Goal: Task Accomplishment & Management: Use online tool/utility

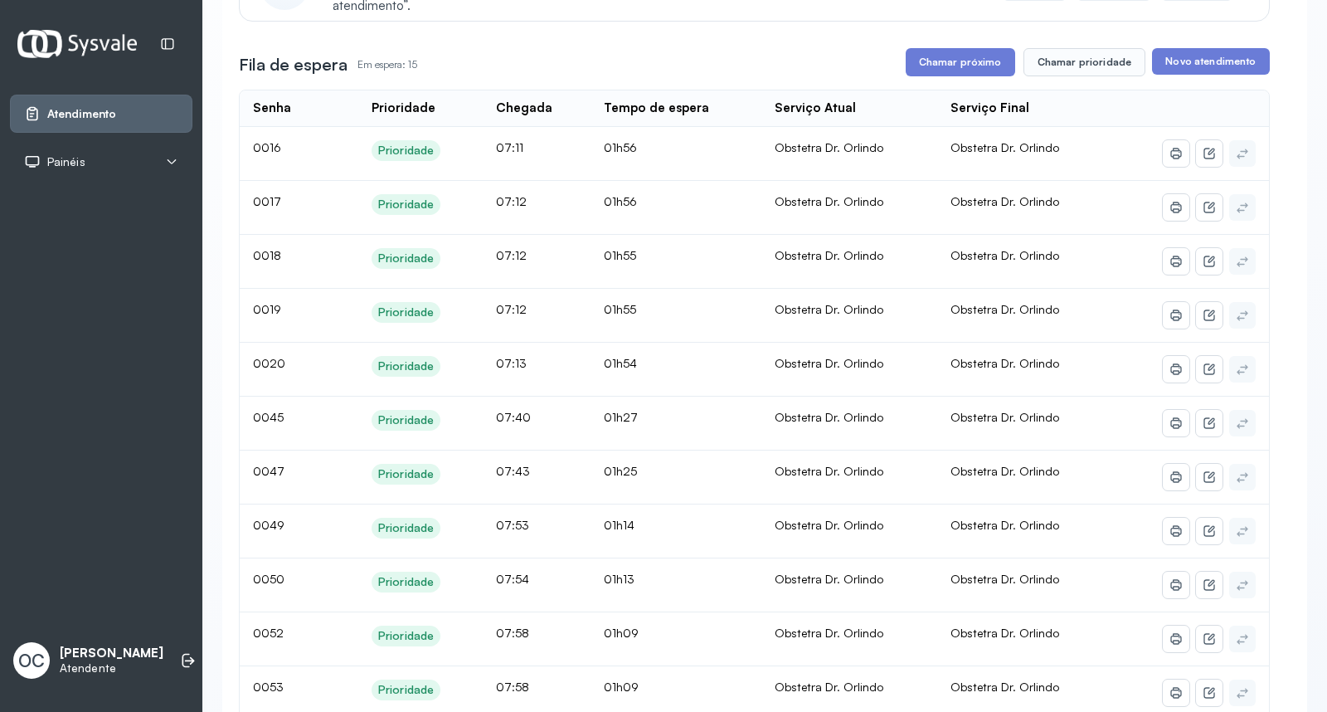
scroll to position [209, 0]
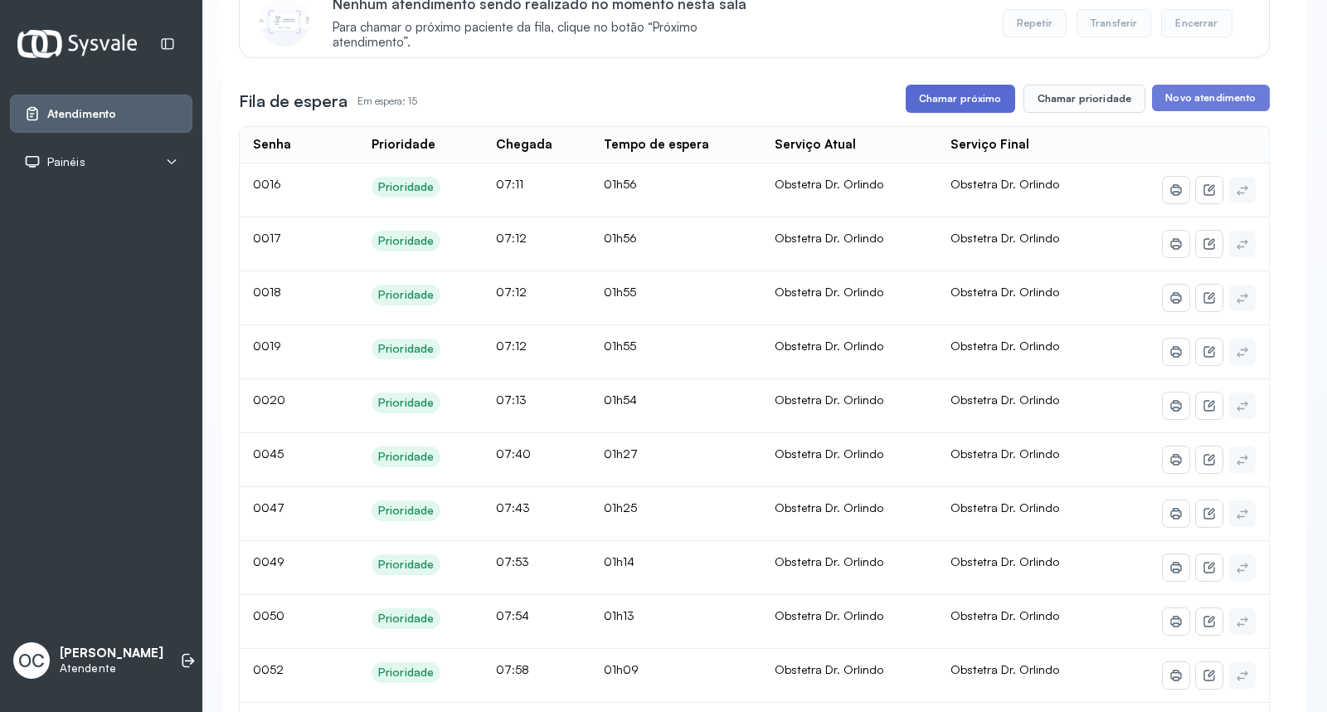
click at [965, 100] on button "Chamar próximo" at bounding box center [961, 99] width 110 height 28
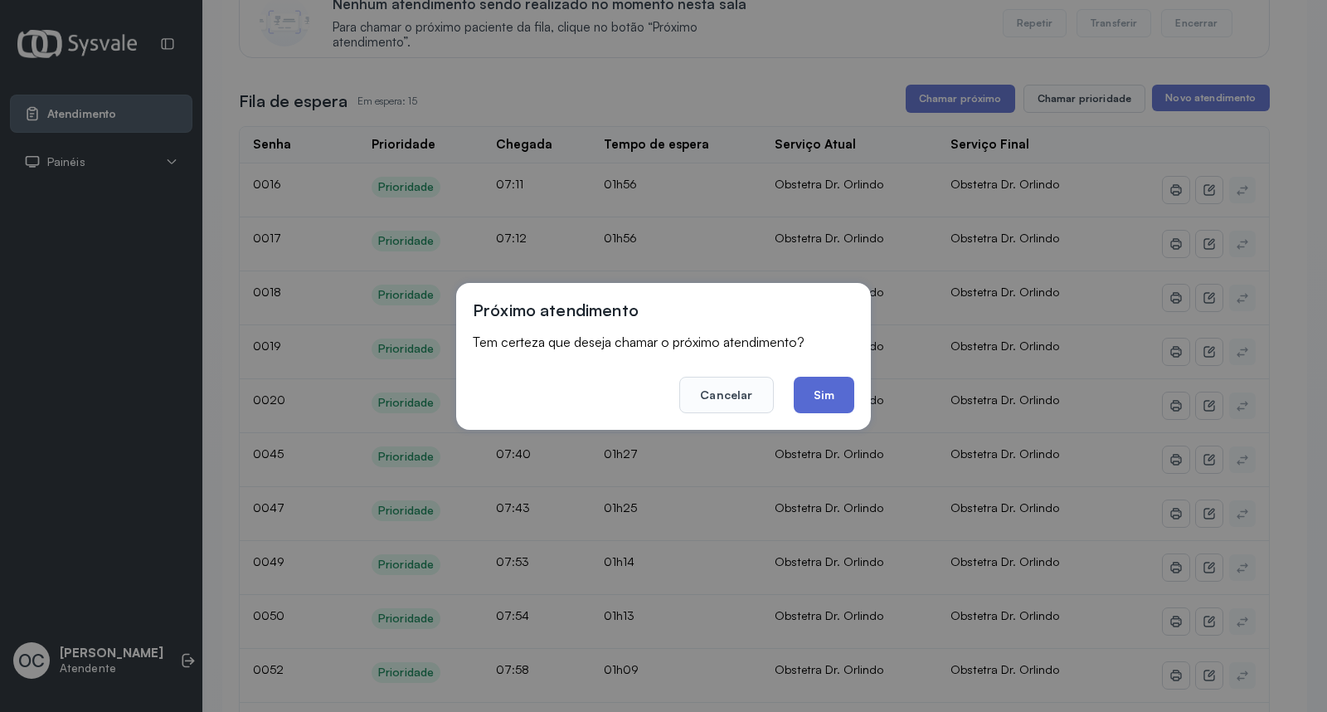
click at [808, 399] on button "Sim" at bounding box center [824, 395] width 61 height 37
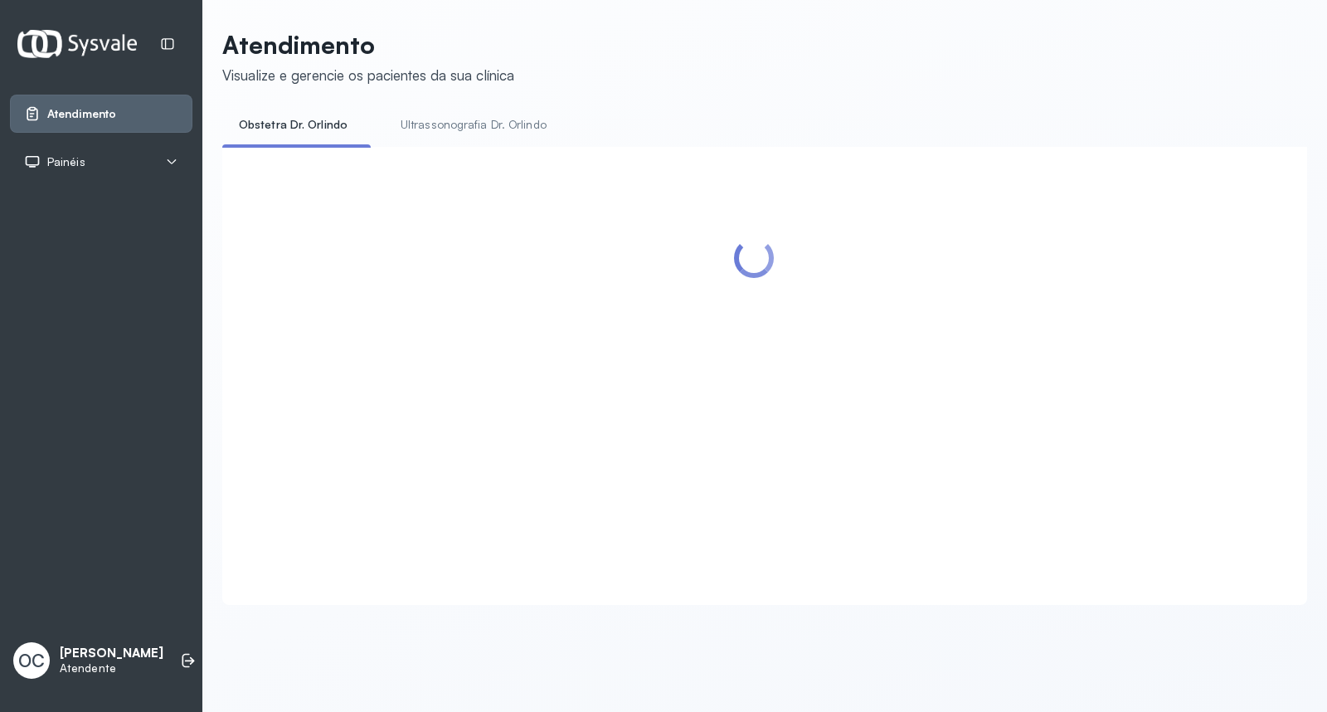
scroll to position [0, 0]
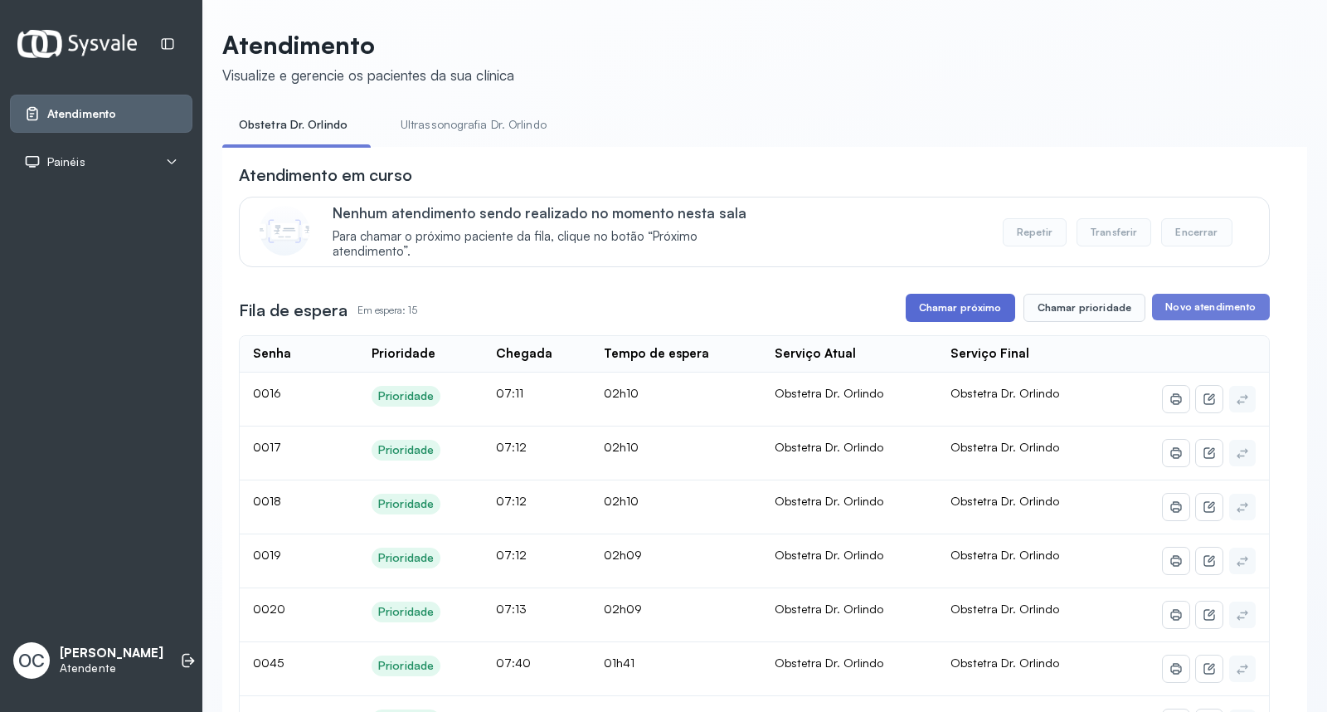
click at [981, 308] on button "Chamar próximo" at bounding box center [961, 308] width 110 height 28
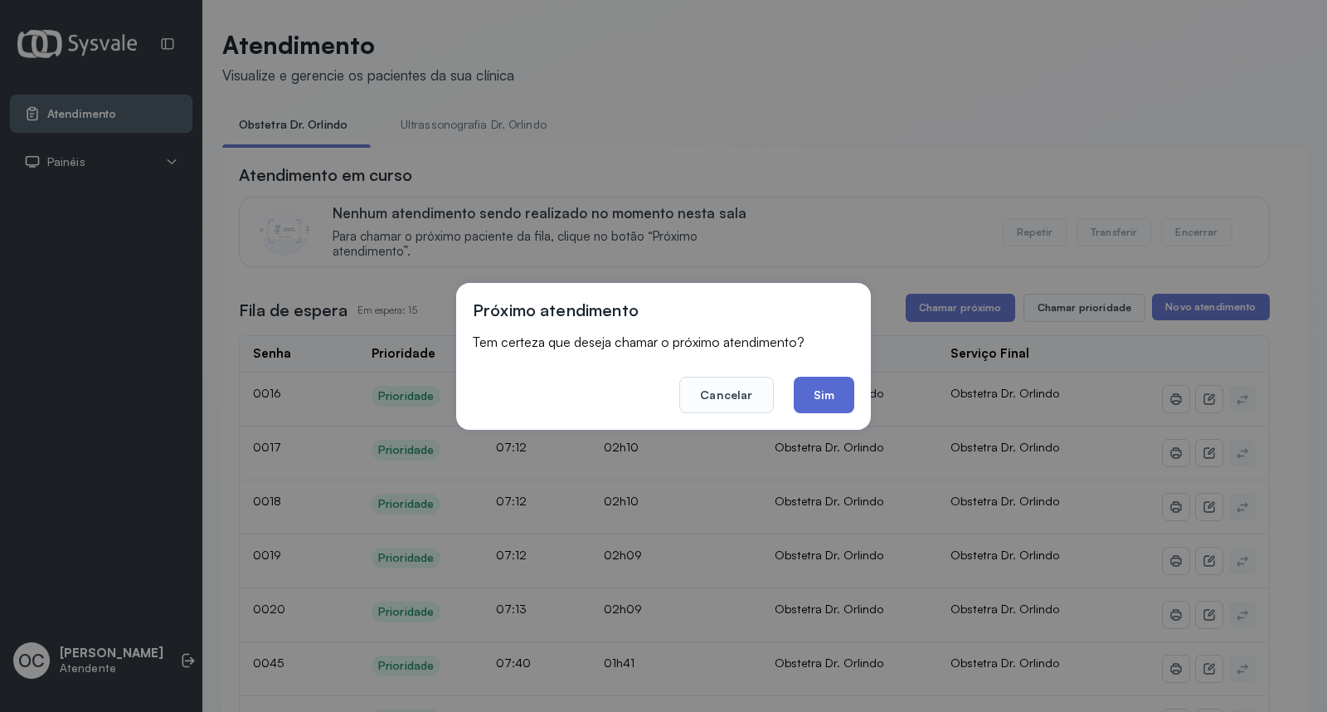
click at [827, 411] on button "Sim" at bounding box center [824, 395] width 61 height 37
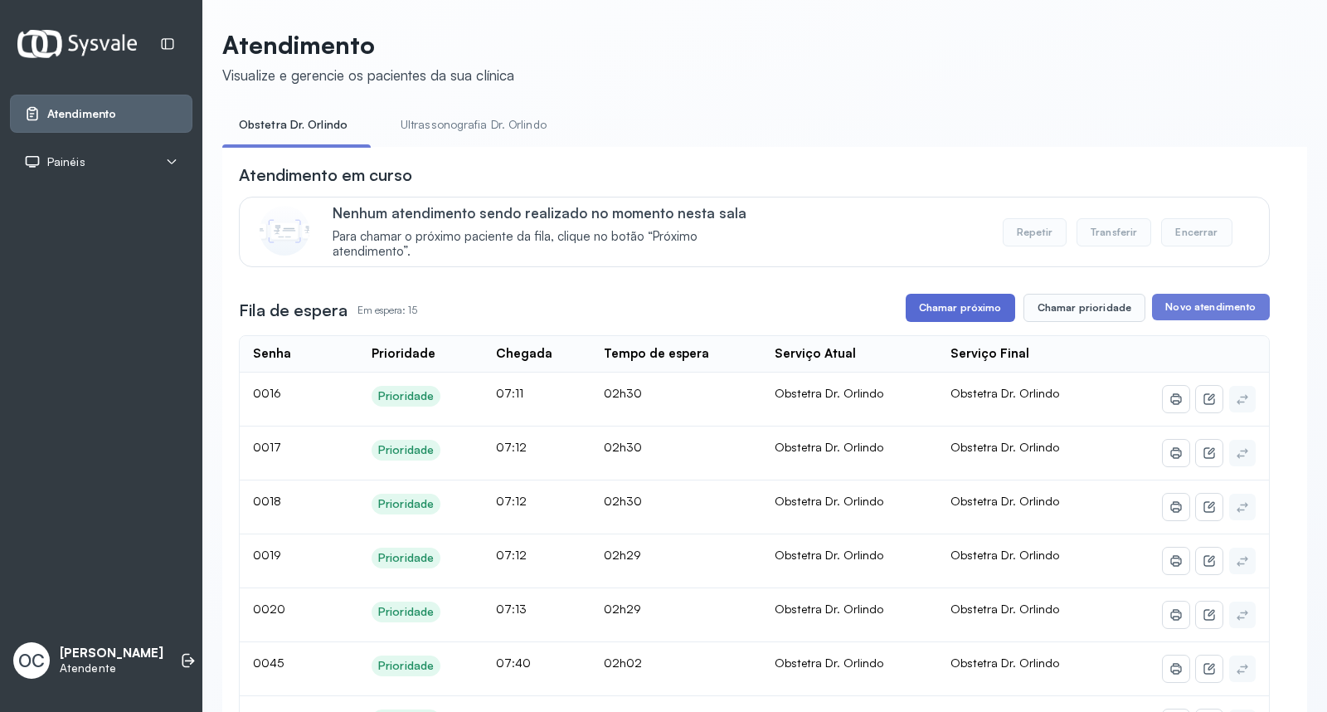
click at [968, 314] on button "Chamar próximo" at bounding box center [961, 308] width 110 height 28
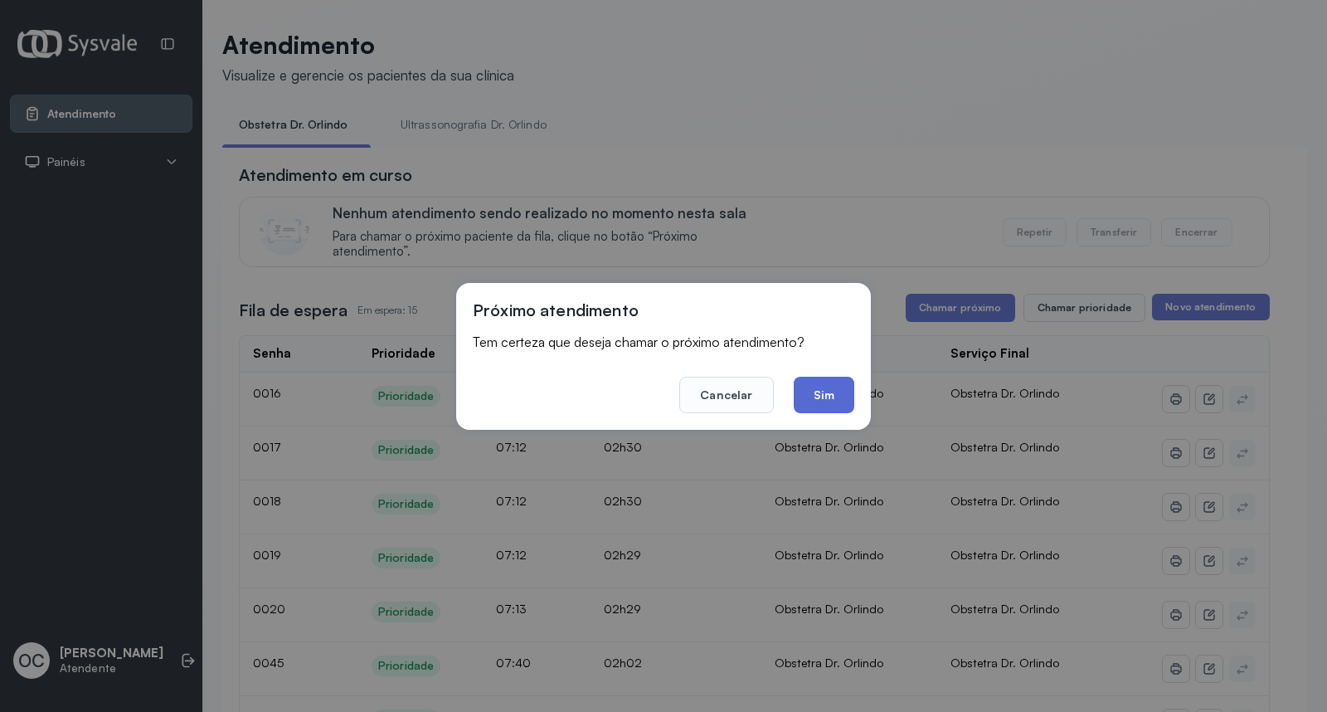
click at [816, 394] on button "Sim" at bounding box center [824, 395] width 61 height 37
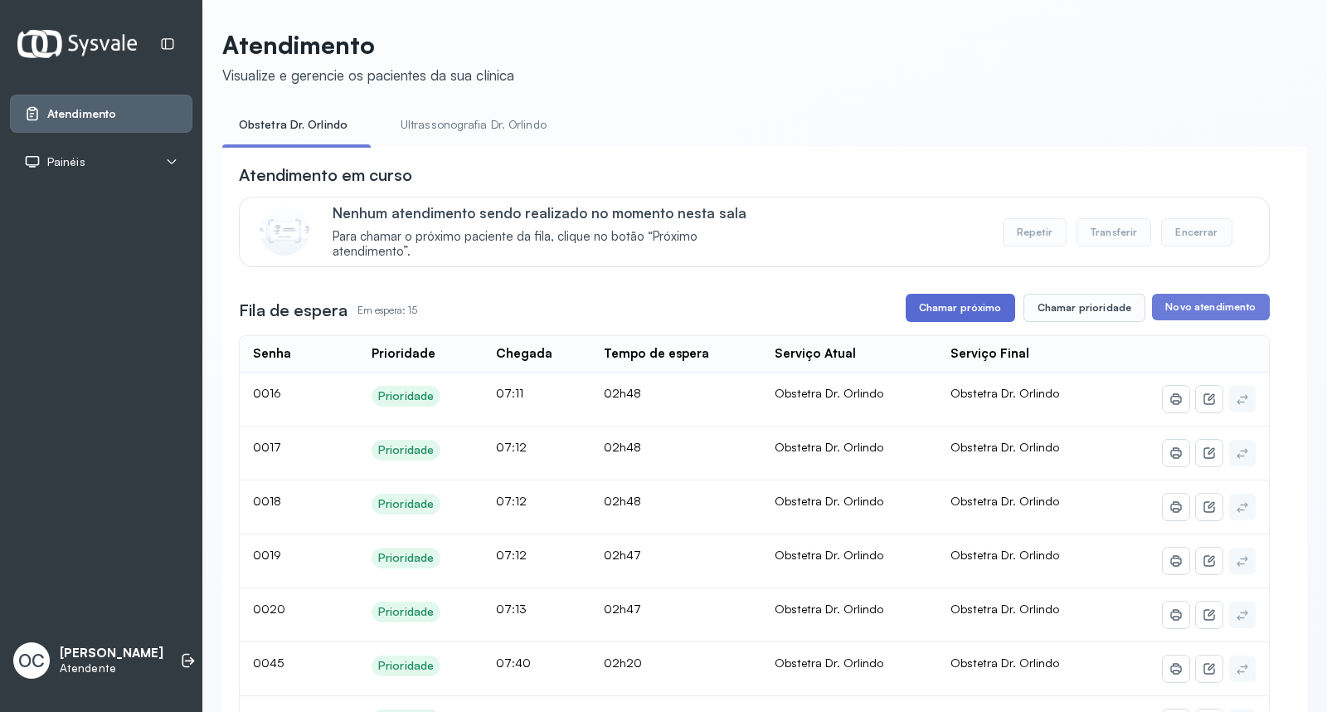
click at [944, 319] on button "Chamar próximo" at bounding box center [961, 308] width 110 height 28
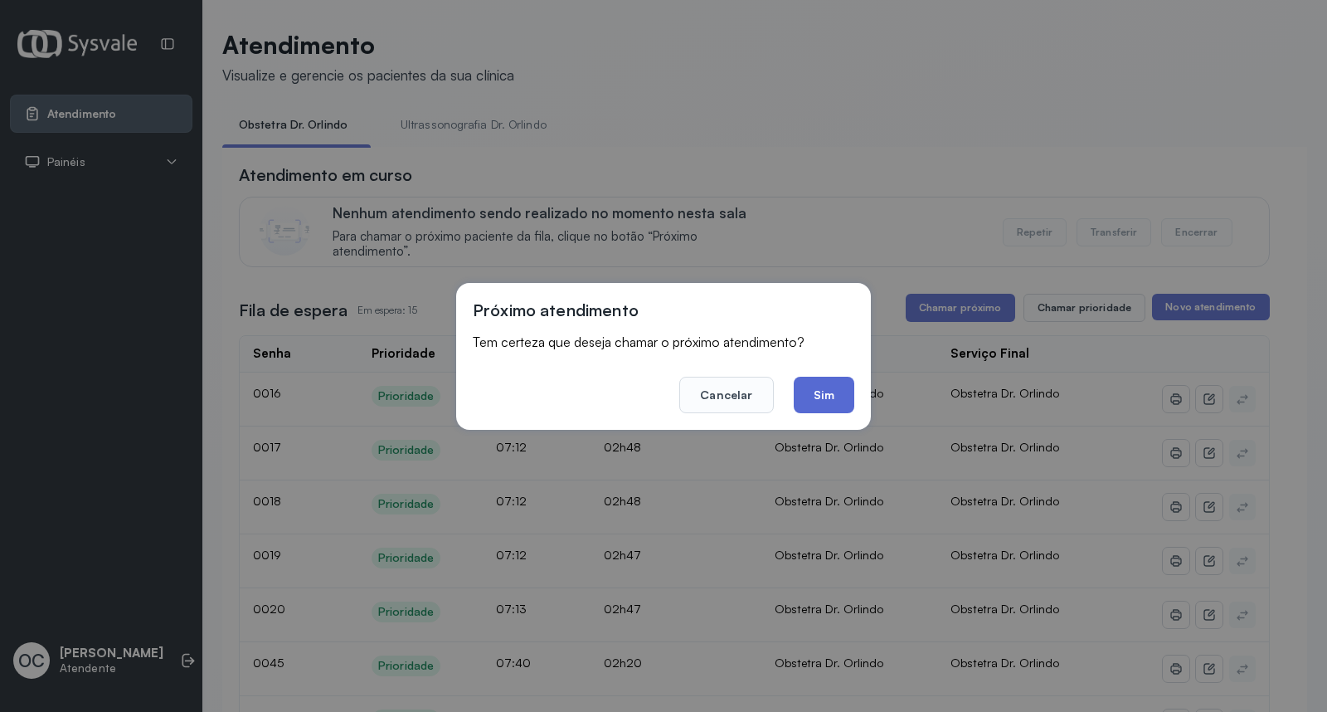
click at [814, 394] on button "Sim" at bounding box center [824, 395] width 61 height 37
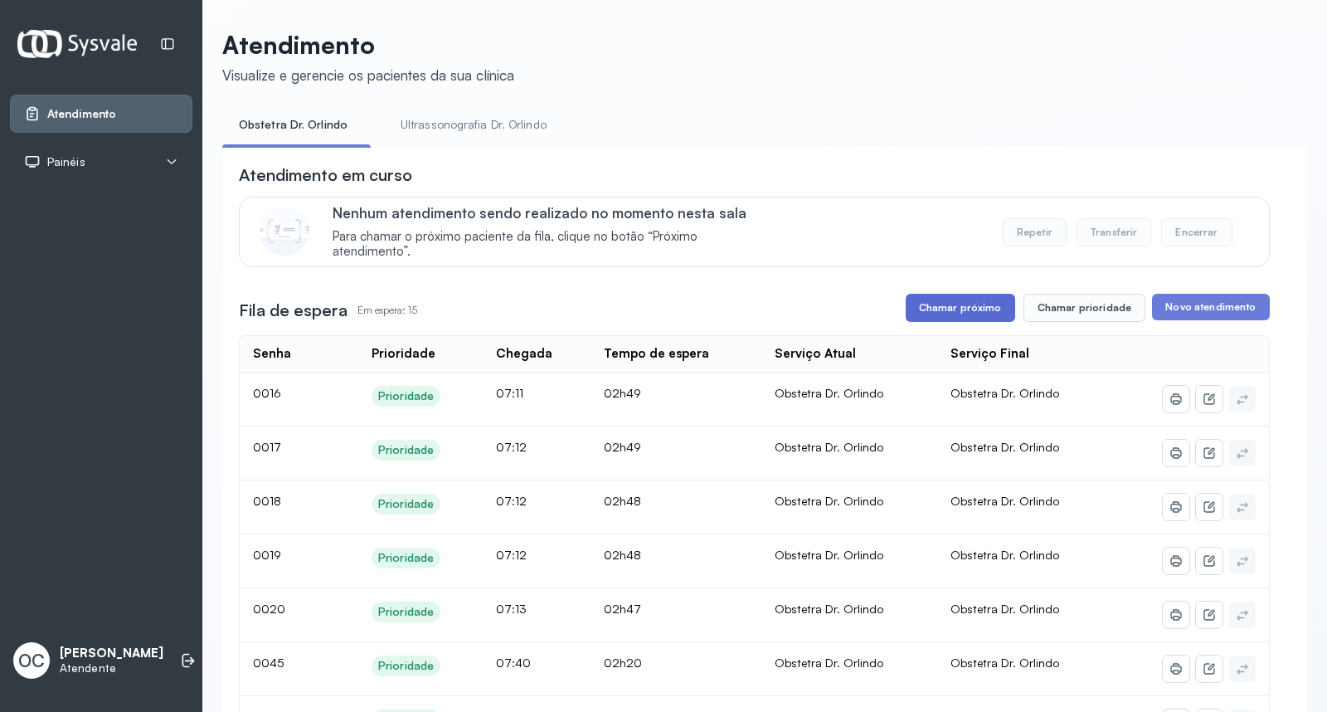
click at [957, 313] on button "Chamar próximo" at bounding box center [961, 308] width 110 height 28
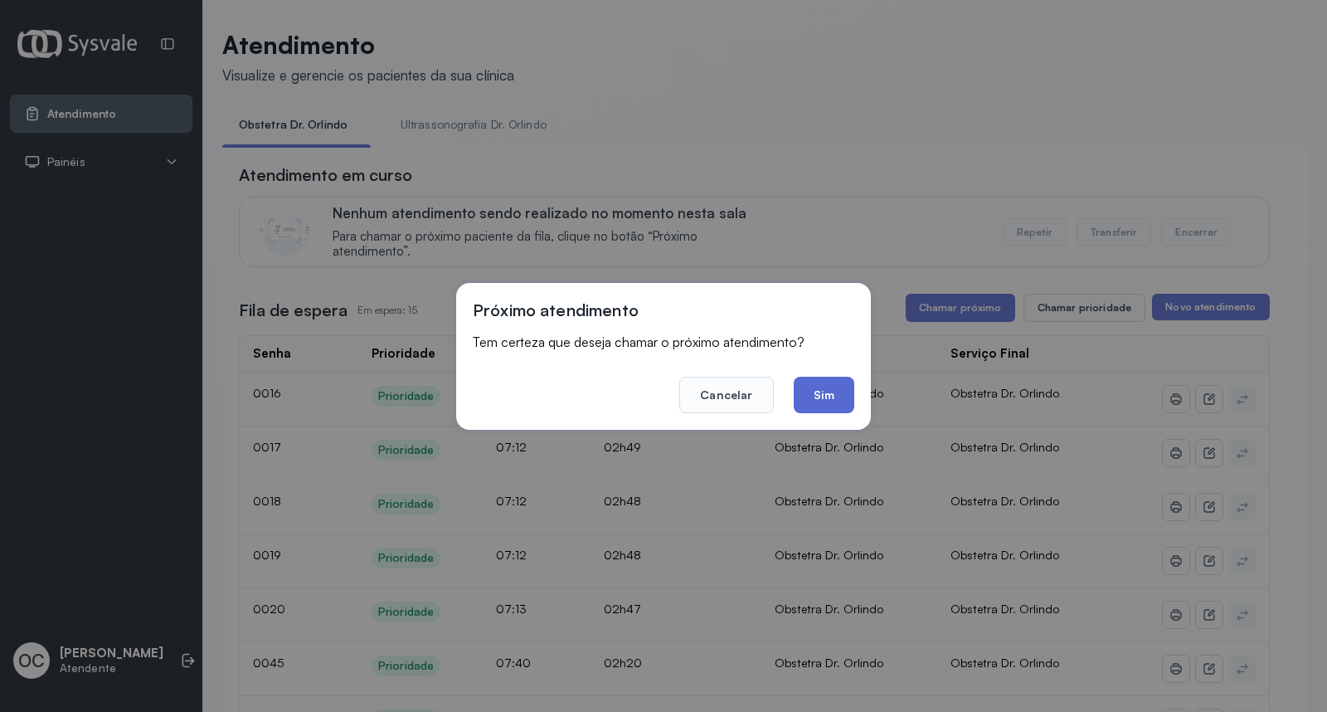
click at [824, 403] on button "Sim" at bounding box center [824, 395] width 61 height 37
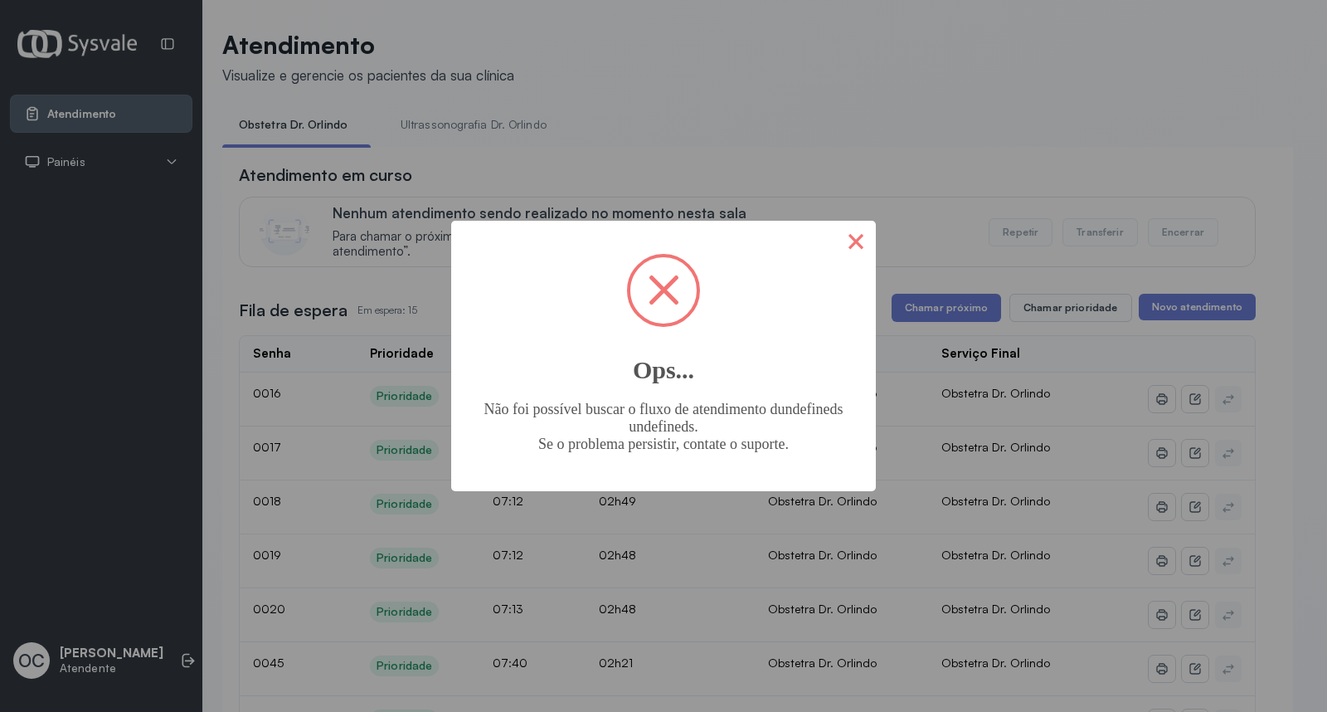
click at [855, 246] on button "×" at bounding box center [856, 241] width 40 height 40
click at [865, 235] on button "×" at bounding box center [856, 241] width 40 height 40
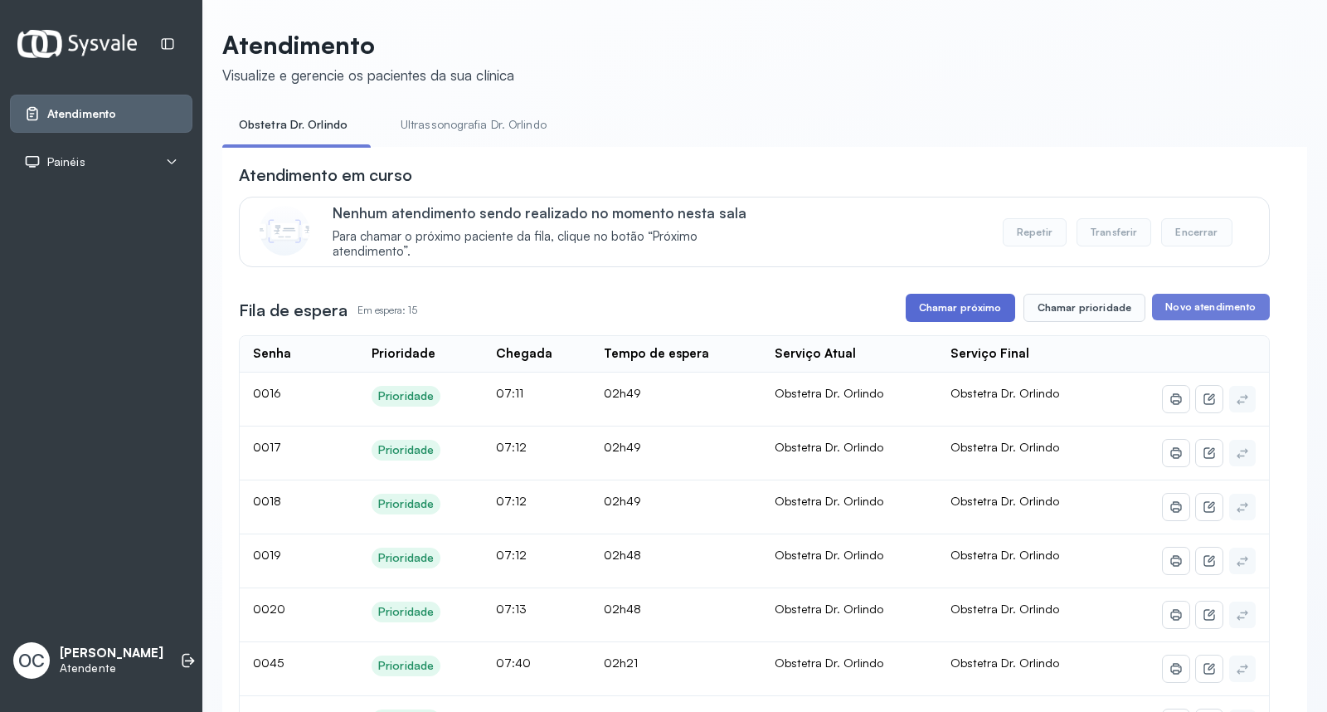
click at [925, 316] on button "Chamar próximo" at bounding box center [961, 308] width 110 height 28
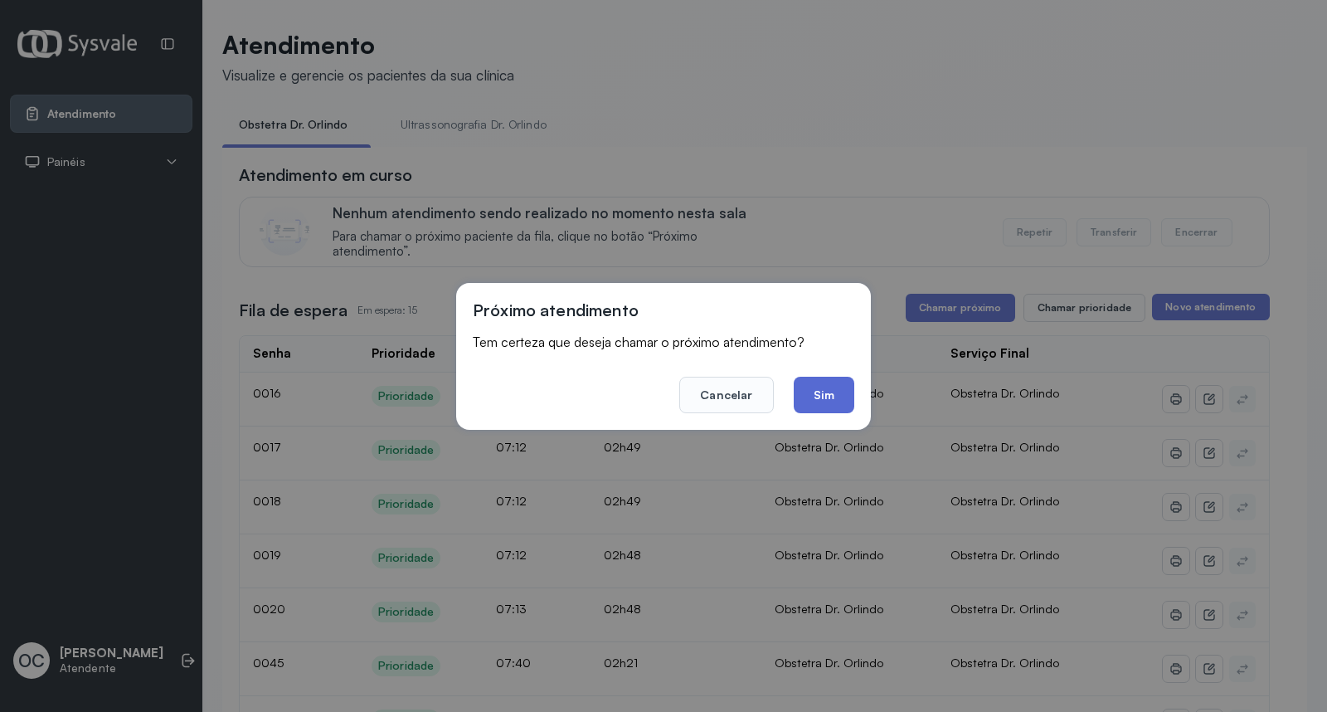
click at [825, 400] on button "Sim" at bounding box center [824, 395] width 61 height 37
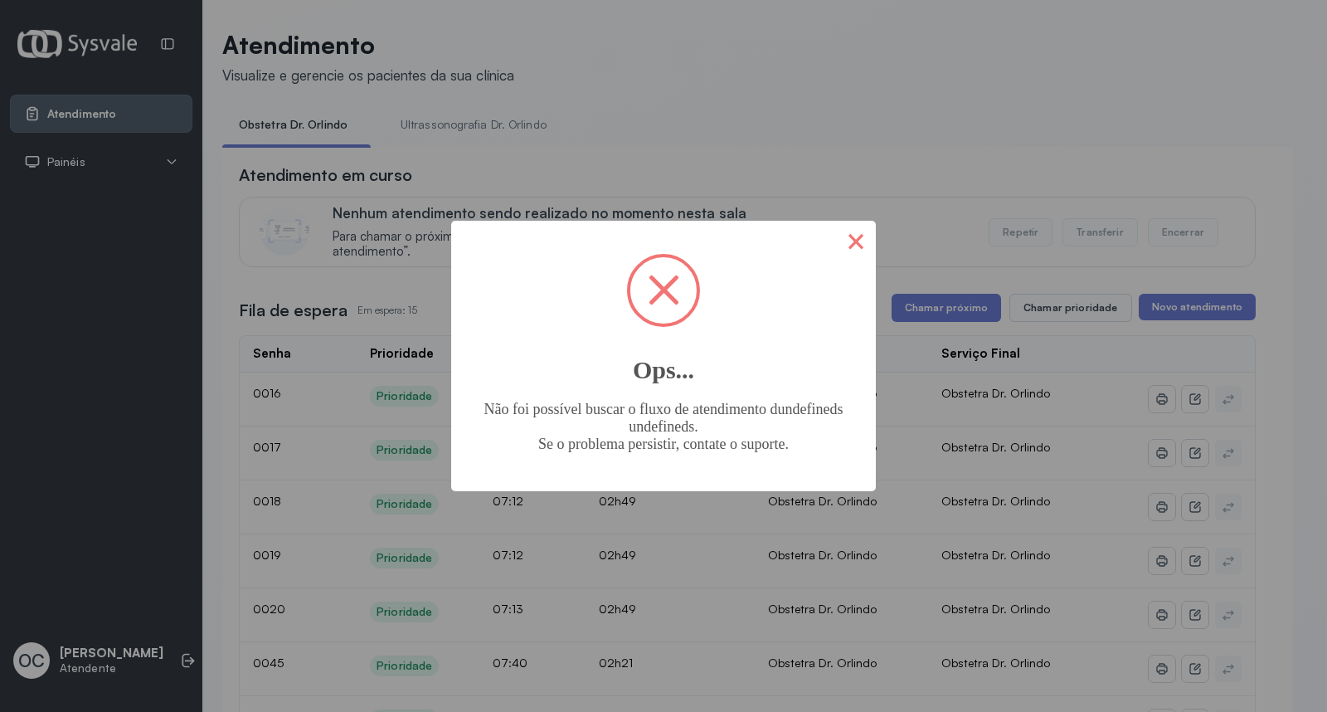
click at [848, 247] on button "×" at bounding box center [856, 241] width 40 height 40
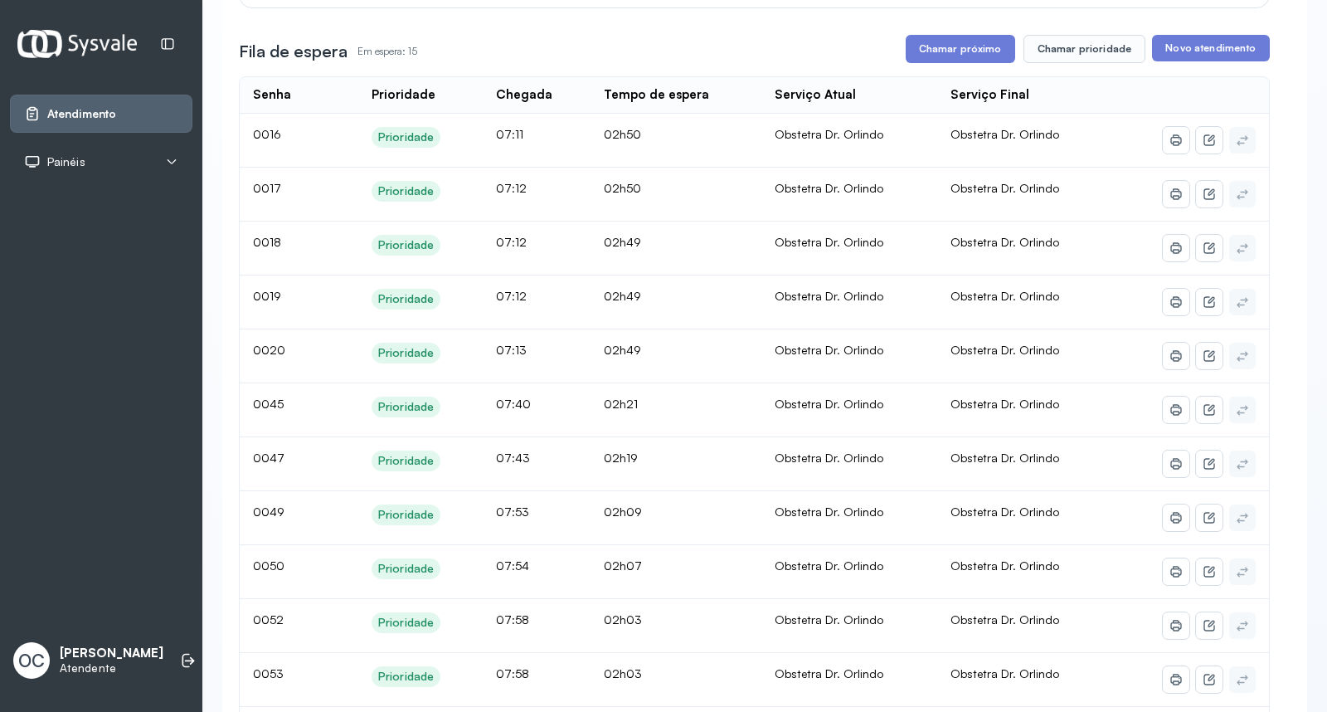
scroll to position [258, 0]
click at [989, 43] on button "Chamar próximo" at bounding box center [961, 50] width 110 height 28
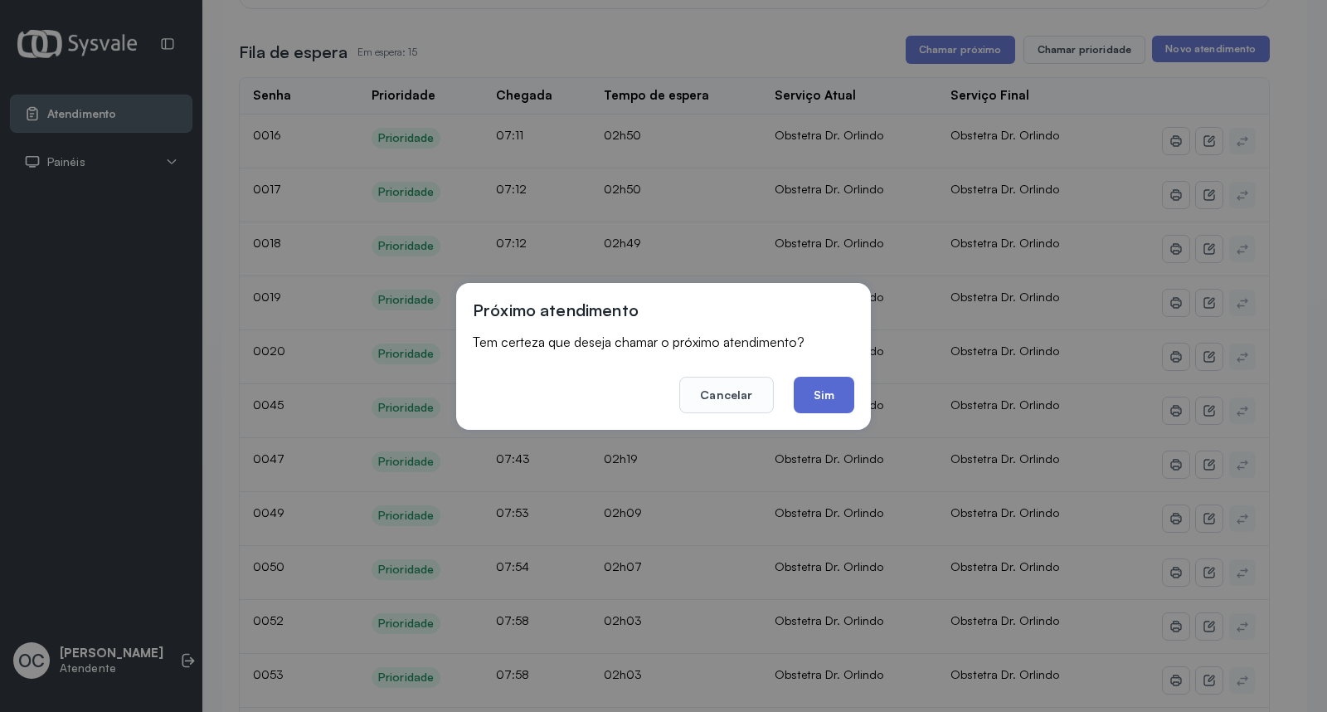
click at [831, 391] on button "Sim" at bounding box center [824, 395] width 61 height 37
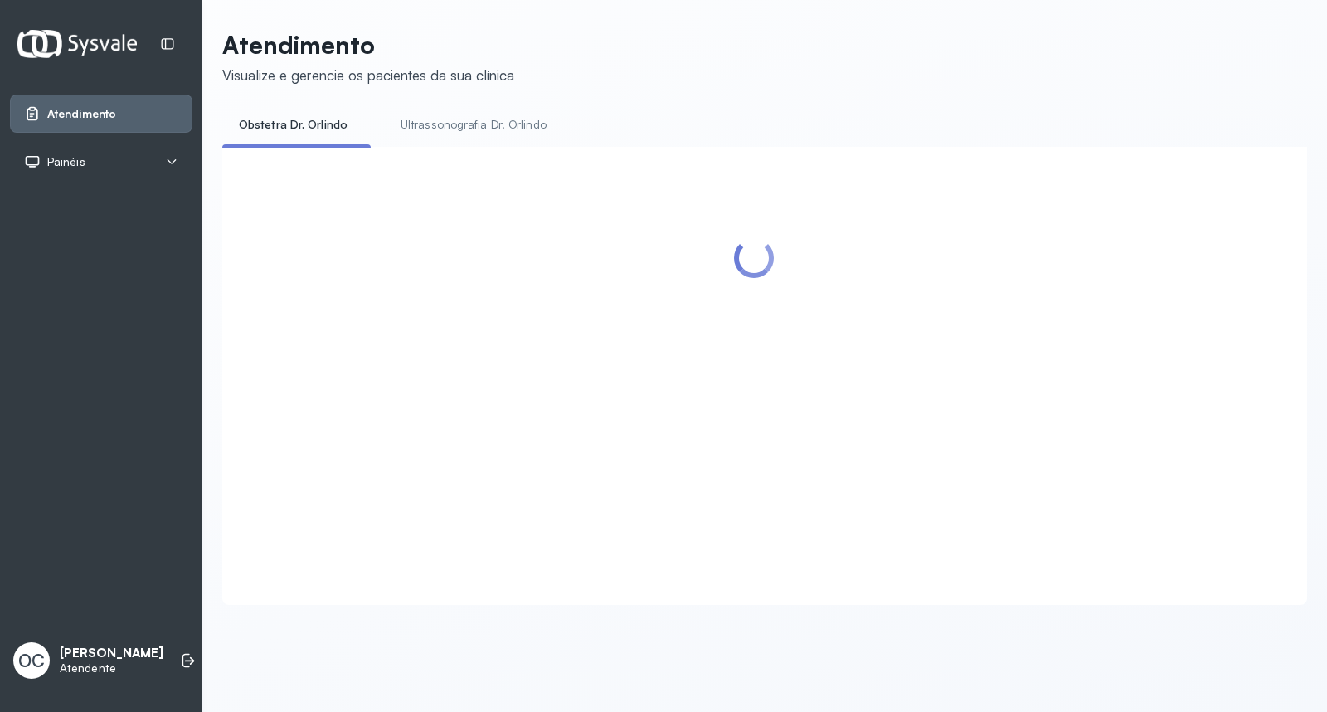
click at [930, 226] on div at bounding box center [754, 355] width 1031 height 384
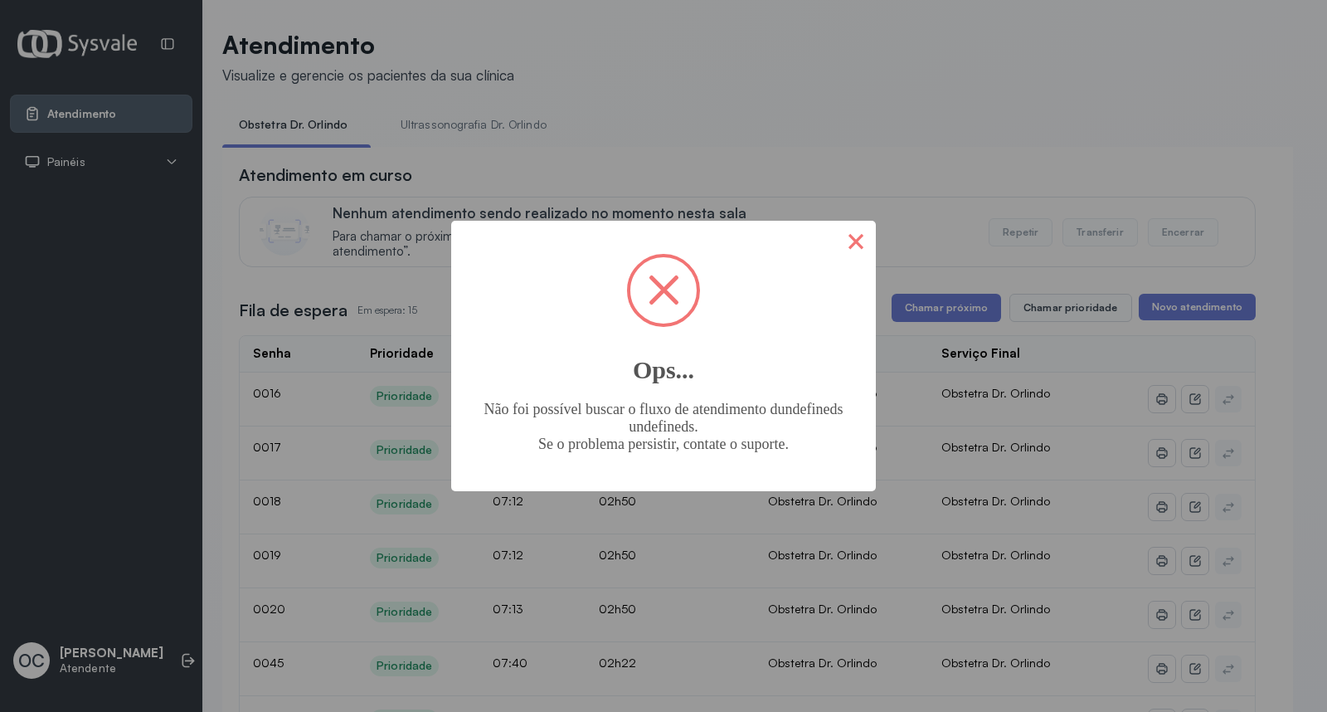
click at [861, 251] on button "×" at bounding box center [856, 241] width 40 height 40
